Goal: Transaction & Acquisition: Purchase product/service

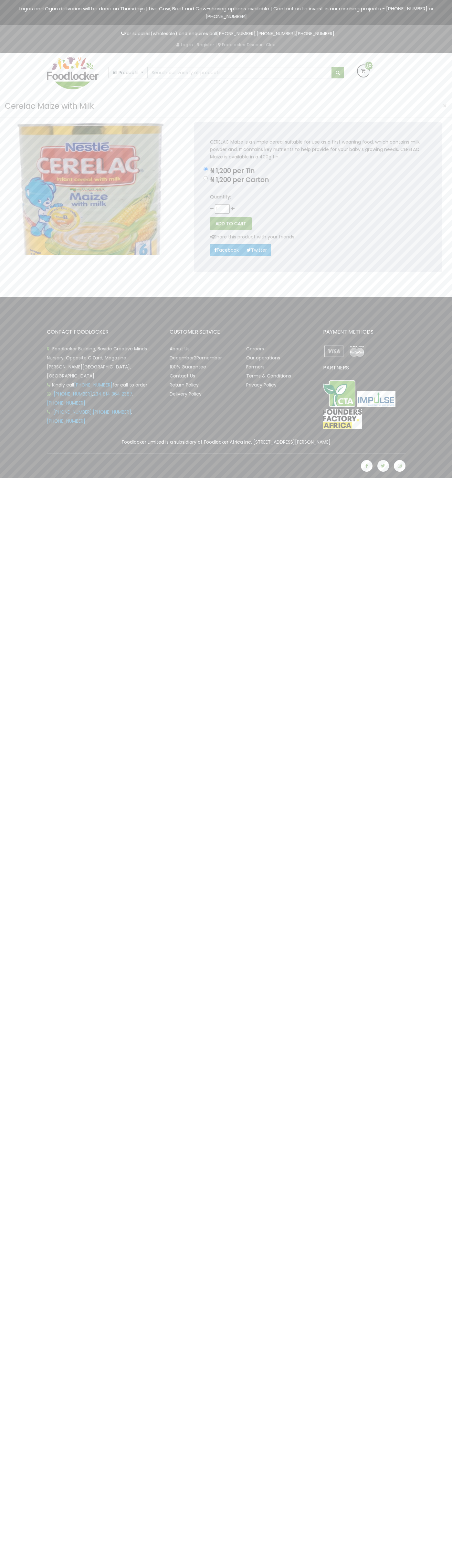
click at [182, 376] on link "Contact Us" at bounding box center [182, 376] width 26 height 7
click at [231, 223] on button "ADD TO CART" at bounding box center [231, 223] width 41 height 13
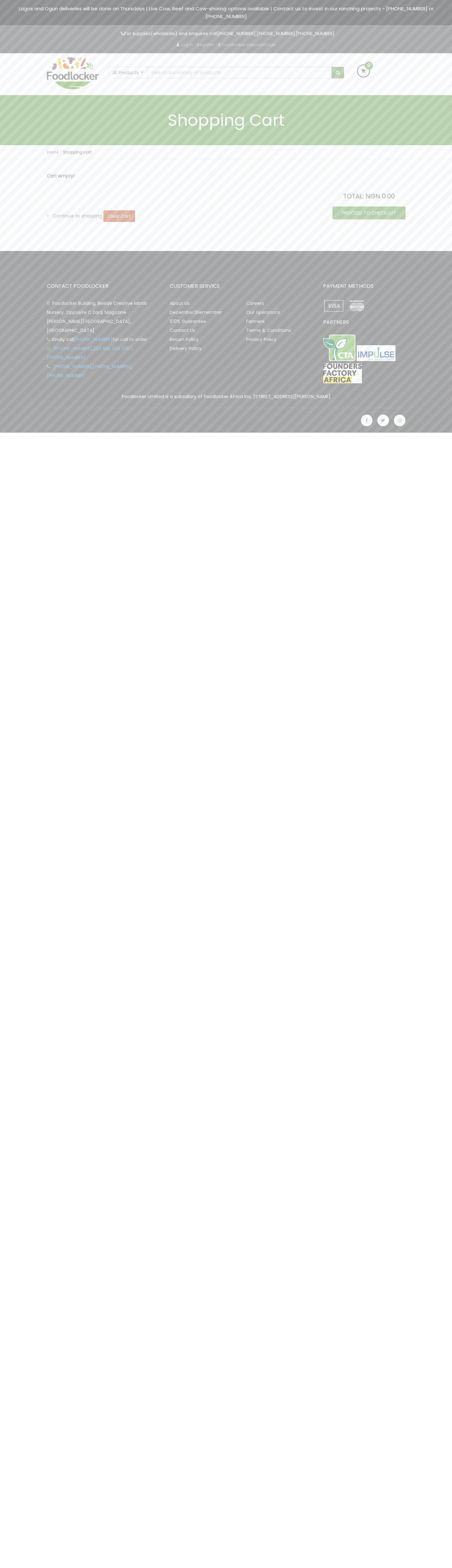
click at [356, 306] on img at bounding box center [357, 306] width 22 height 14
click at [369, 213] on link "PROCEED TO CHECKOUT" at bounding box center [369, 212] width 73 height 13
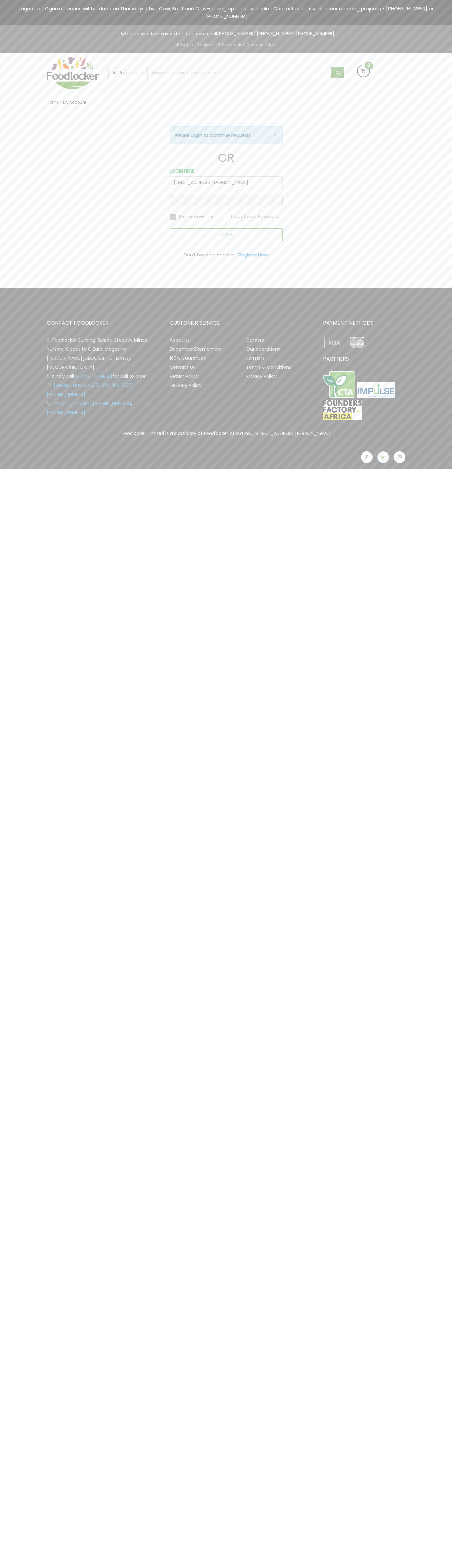
type input "[EMAIL_ADDRESS][DOMAIN_NAME]"
